Goal: Contribute content: Contribute content

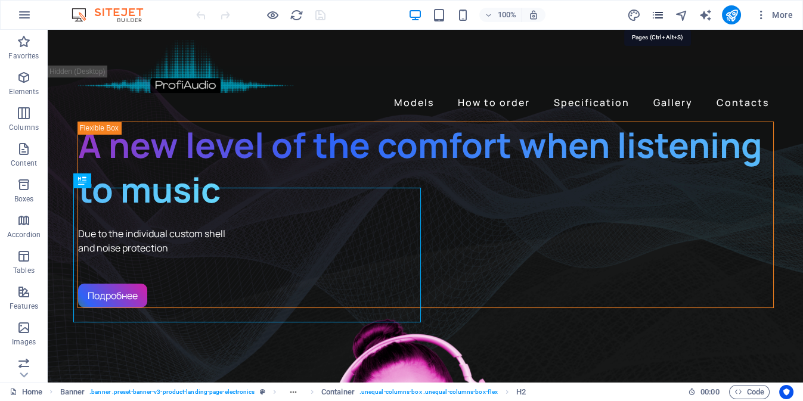
click at [658, 13] on icon "pages" at bounding box center [657, 15] width 14 height 14
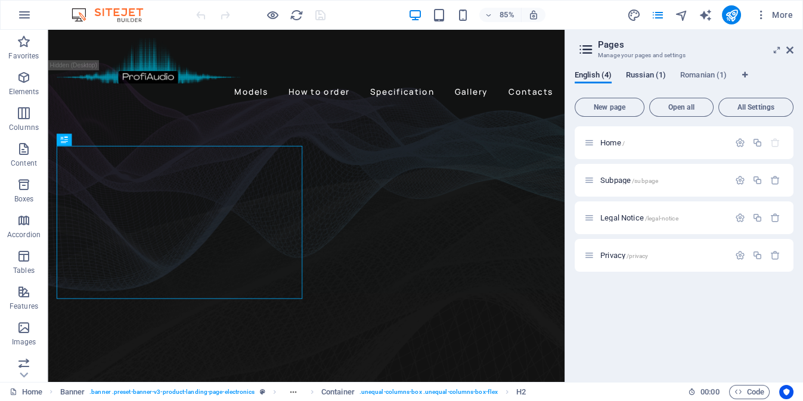
click at [651, 74] on span "Russian (1)" at bounding box center [646, 76] width 40 height 17
click at [671, 105] on span "Open all" at bounding box center [681, 107] width 54 height 7
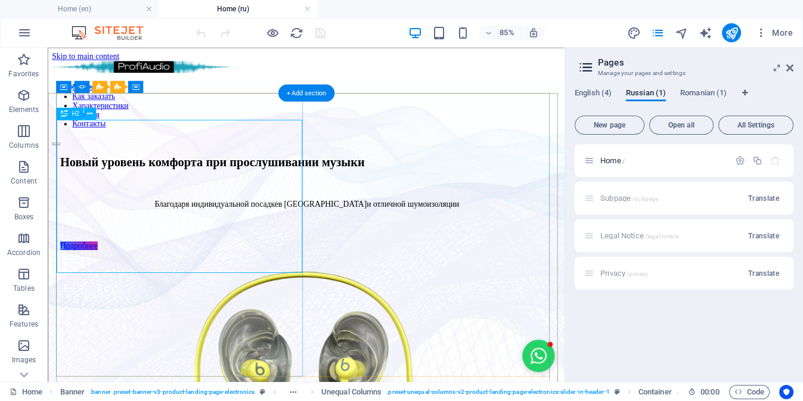
click at [175, 175] on div "Новый уровень комфорта при прослушивании музыки" at bounding box center [352, 183] width 580 height 16
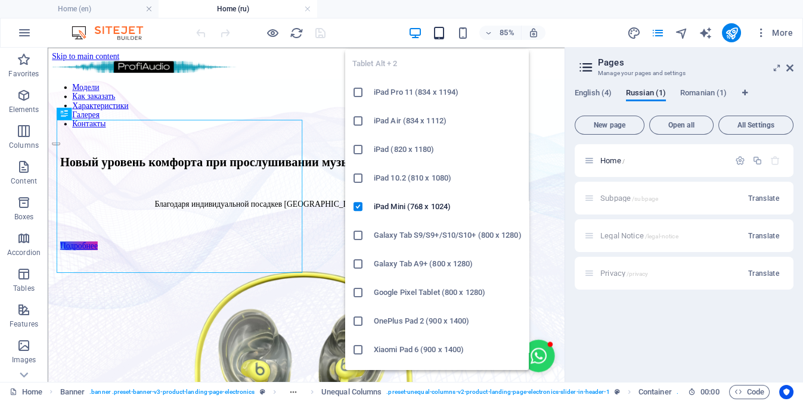
click at [439, 33] on icon "button" at bounding box center [439, 33] width 14 height 14
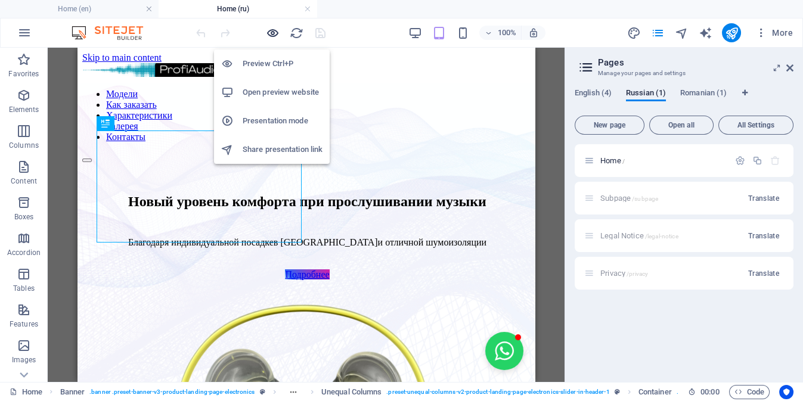
click at [270, 33] on icon "button" at bounding box center [273, 33] width 14 height 14
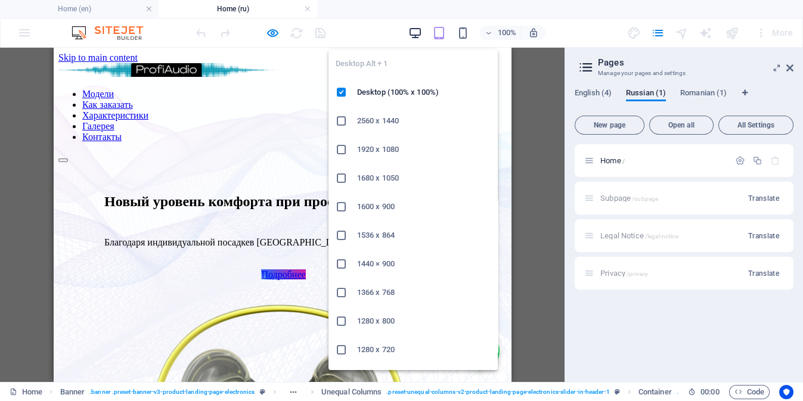
click at [417, 32] on icon "button" at bounding box center [415, 33] width 14 height 14
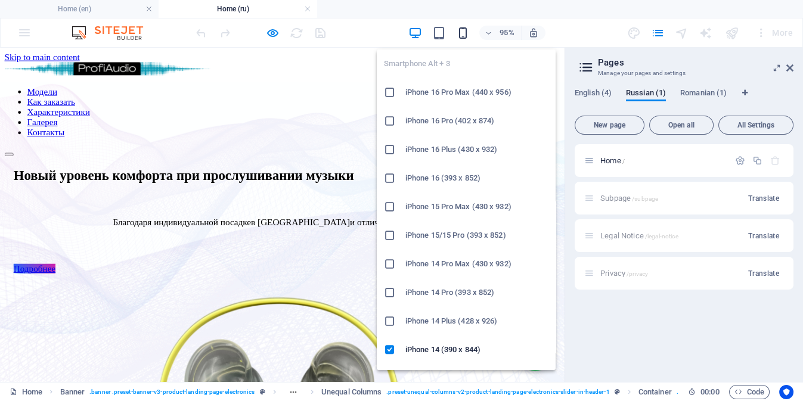
click at [465, 34] on icon "button" at bounding box center [463, 33] width 14 height 14
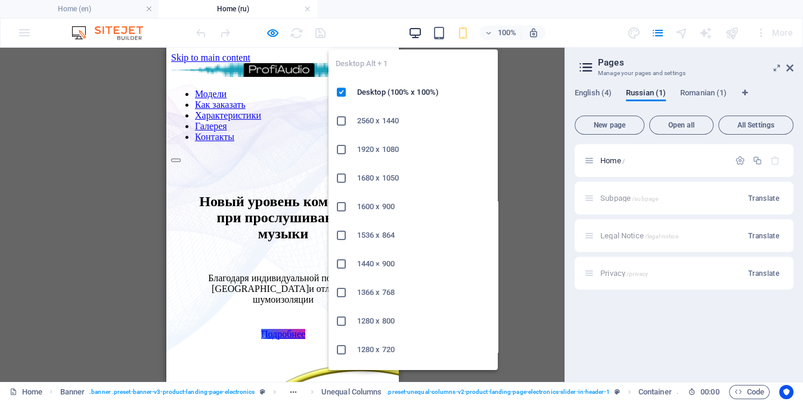
click at [417, 33] on icon "button" at bounding box center [415, 33] width 14 height 14
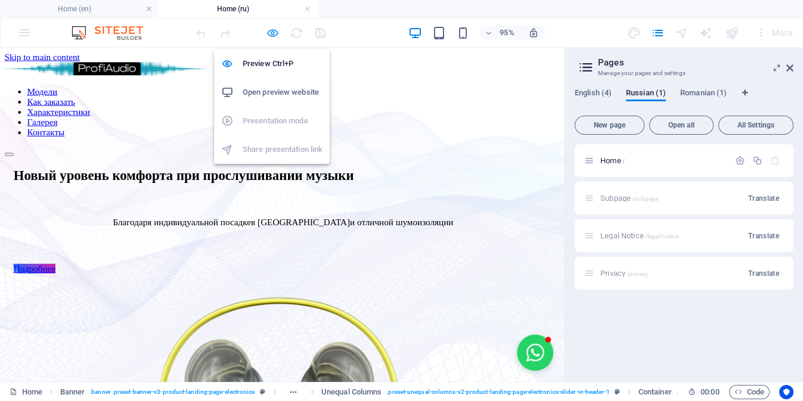
click at [271, 32] on icon "button" at bounding box center [273, 33] width 14 height 14
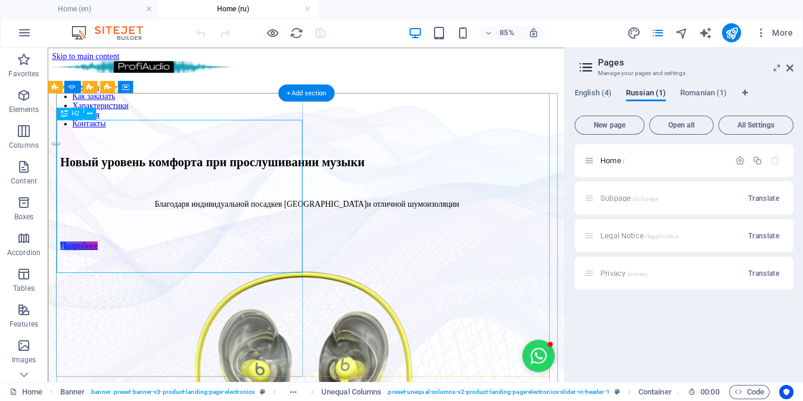
click at [182, 175] on div "Новый уровень комфорта при прослушивании музыки" at bounding box center [352, 183] width 580 height 16
click at [178, 175] on div "Новый уровень комфорта при прослушивании музыки" at bounding box center [352, 183] width 580 height 16
click at [177, 175] on div "Новый уровень комфорта при прослушивании музыки" at bounding box center [352, 183] width 580 height 16
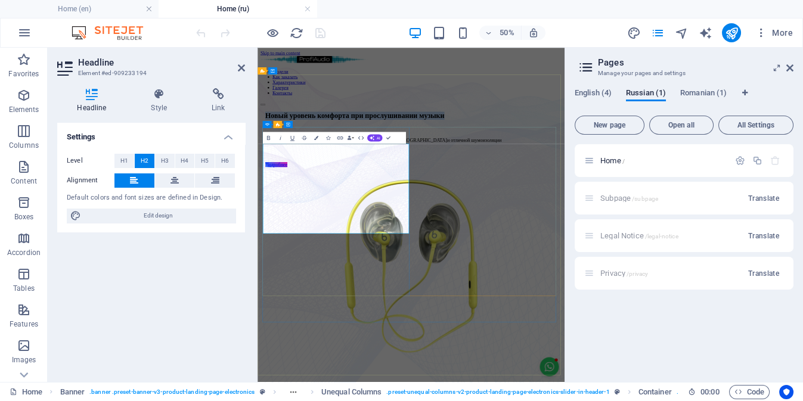
click at [383, 190] on span "Новый уровень комфорта при прослушивании музыки" at bounding box center [451, 182] width 358 height 15
click at [379, 190] on span "Новый уровень комфорта при прослушивании музыки" at bounding box center [451, 182] width 358 height 15
click at [734, 30] on icon "publish" at bounding box center [731, 33] width 14 height 14
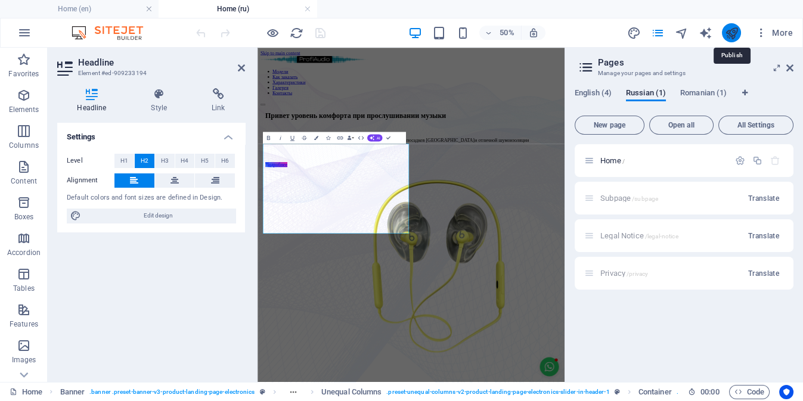
checkbox input "false"
